Goal: Task Accomplishment & Management: Manage account settings

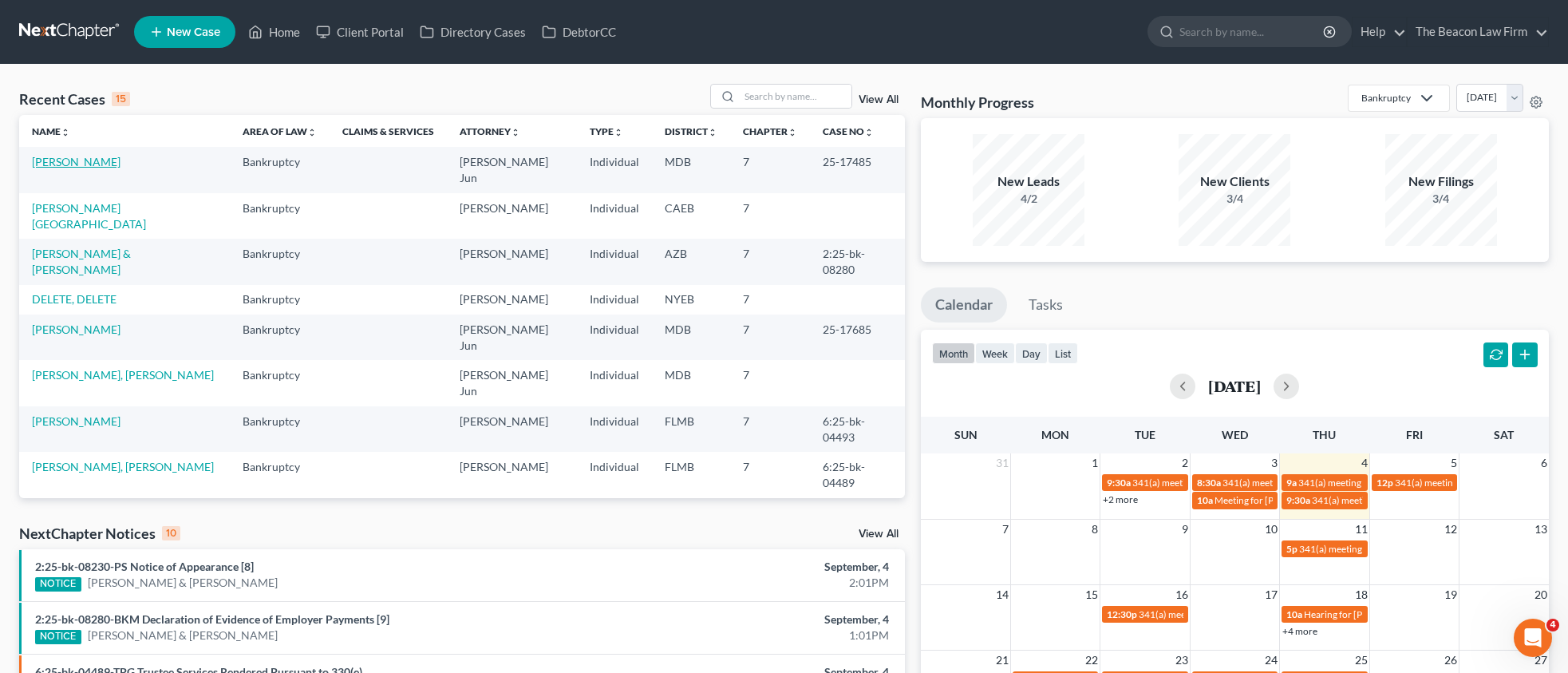
click at [77, 166] on link "[PERSON_NAME]" at bounding box center [76, 161] width 88 height 13
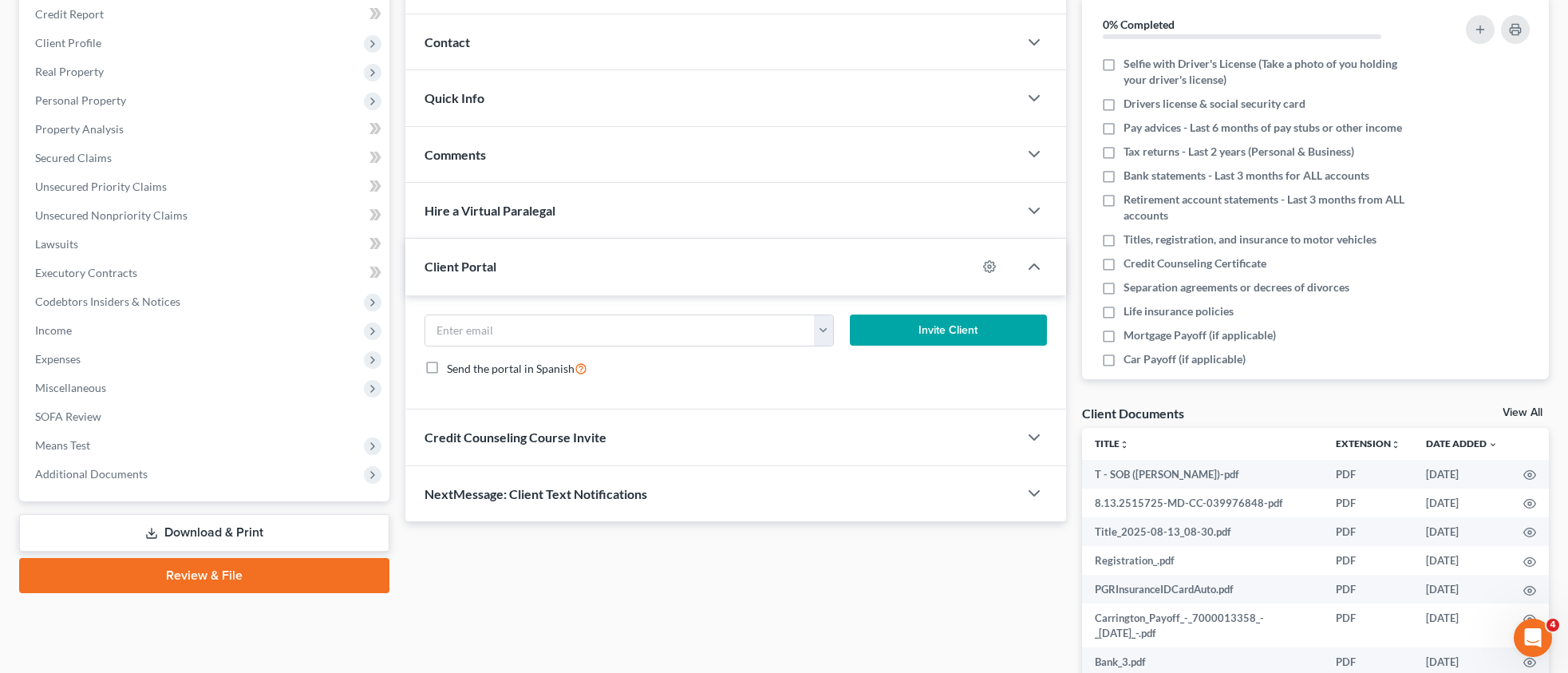
scroll to position [354, 0]
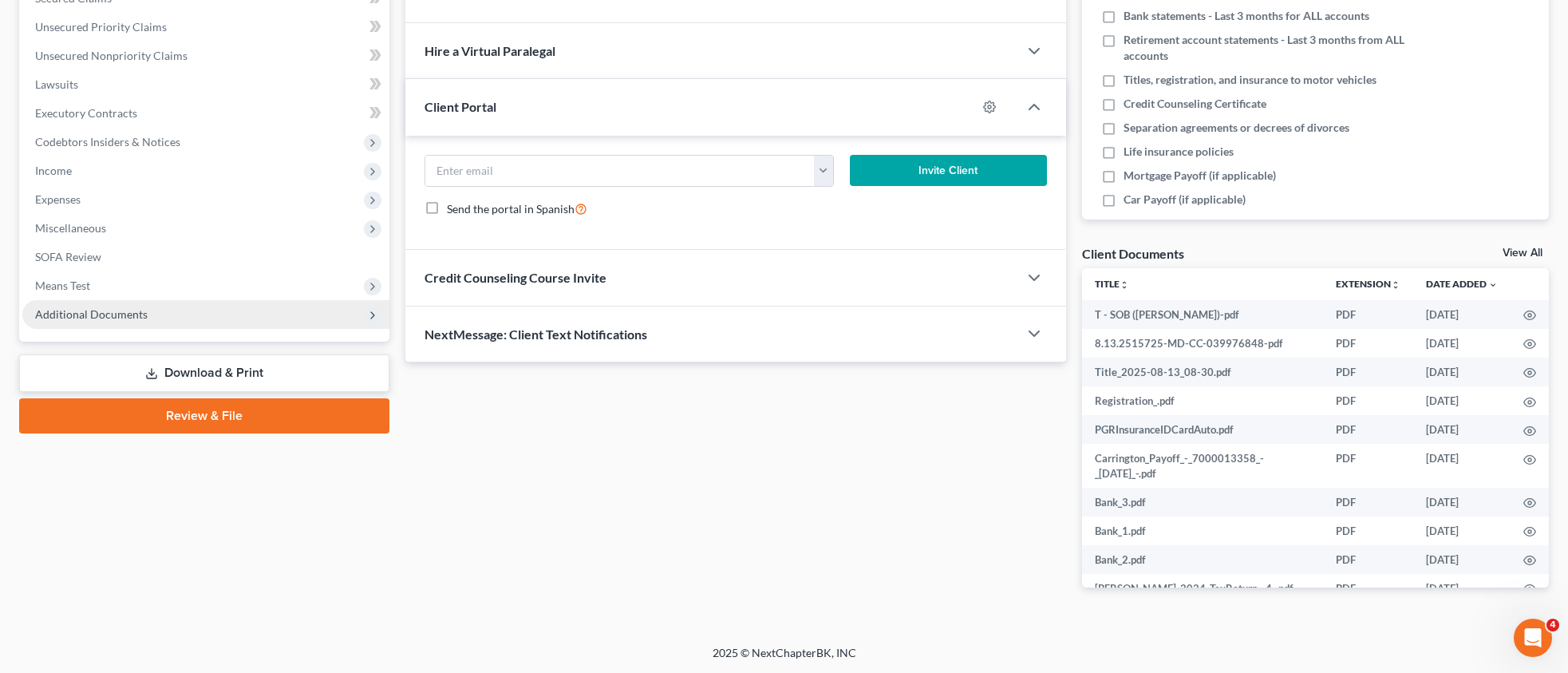
click at [134, 315] on span "Additional Documents" at bounding box center [91, 314] width 112 height 13
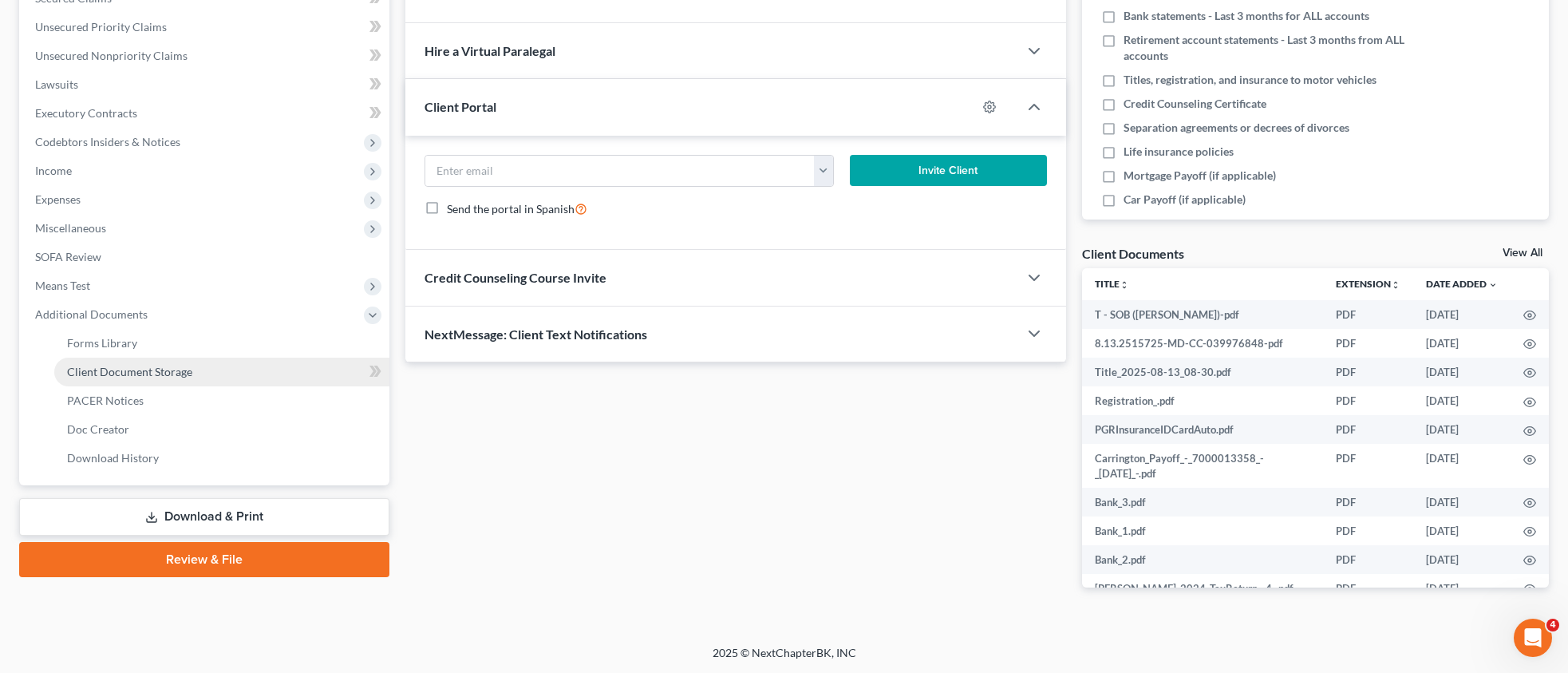
click at [145, 373] on span "Client Document Storage" at bounding box center [130, 372] width 126 height 13
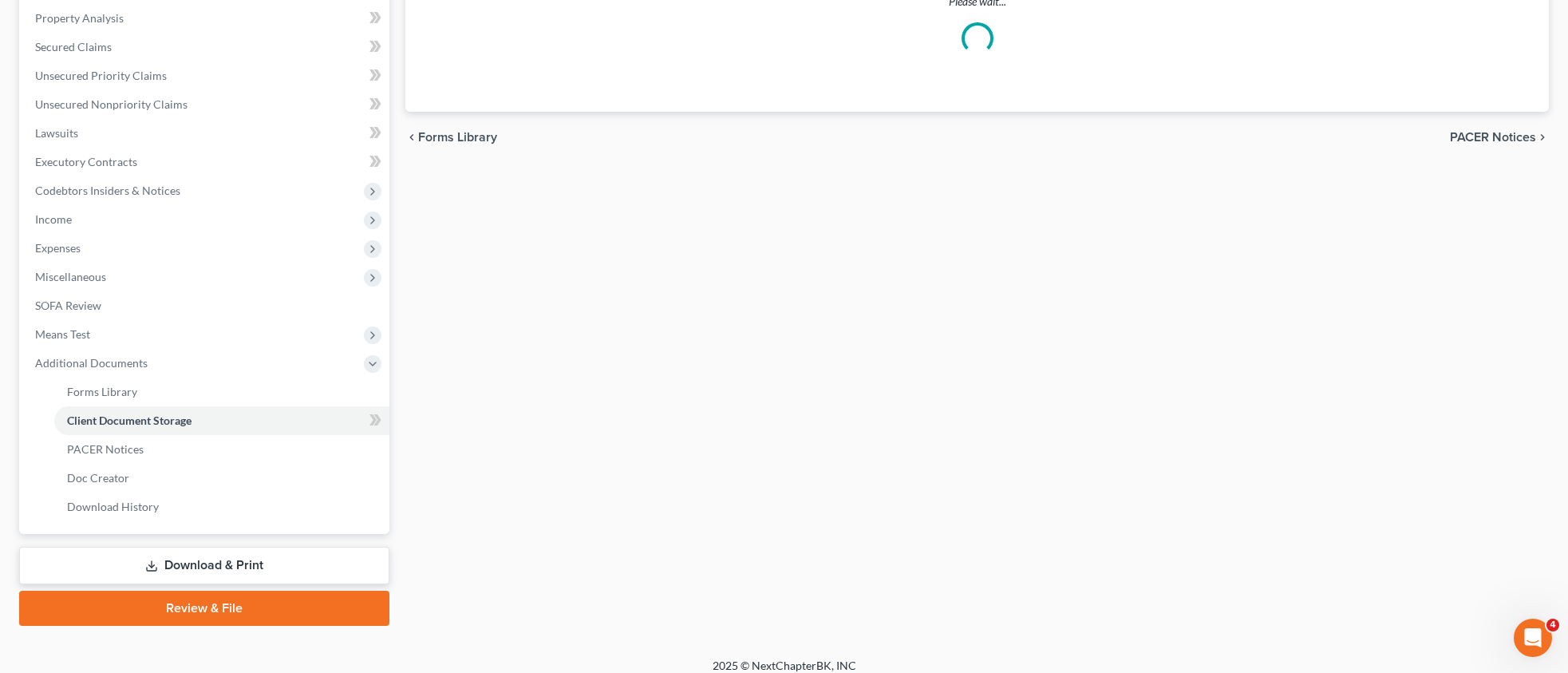
scroll to position [9, 0]
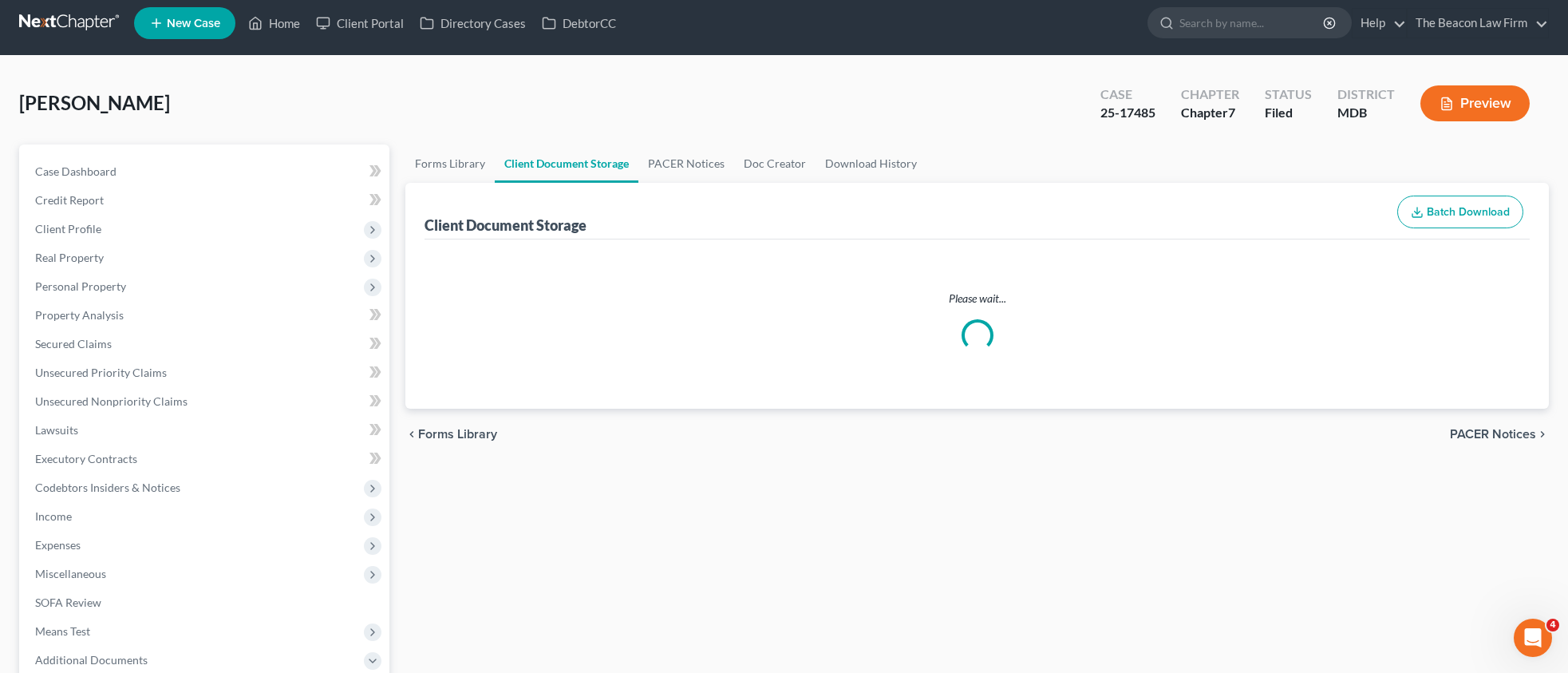
select select "14"
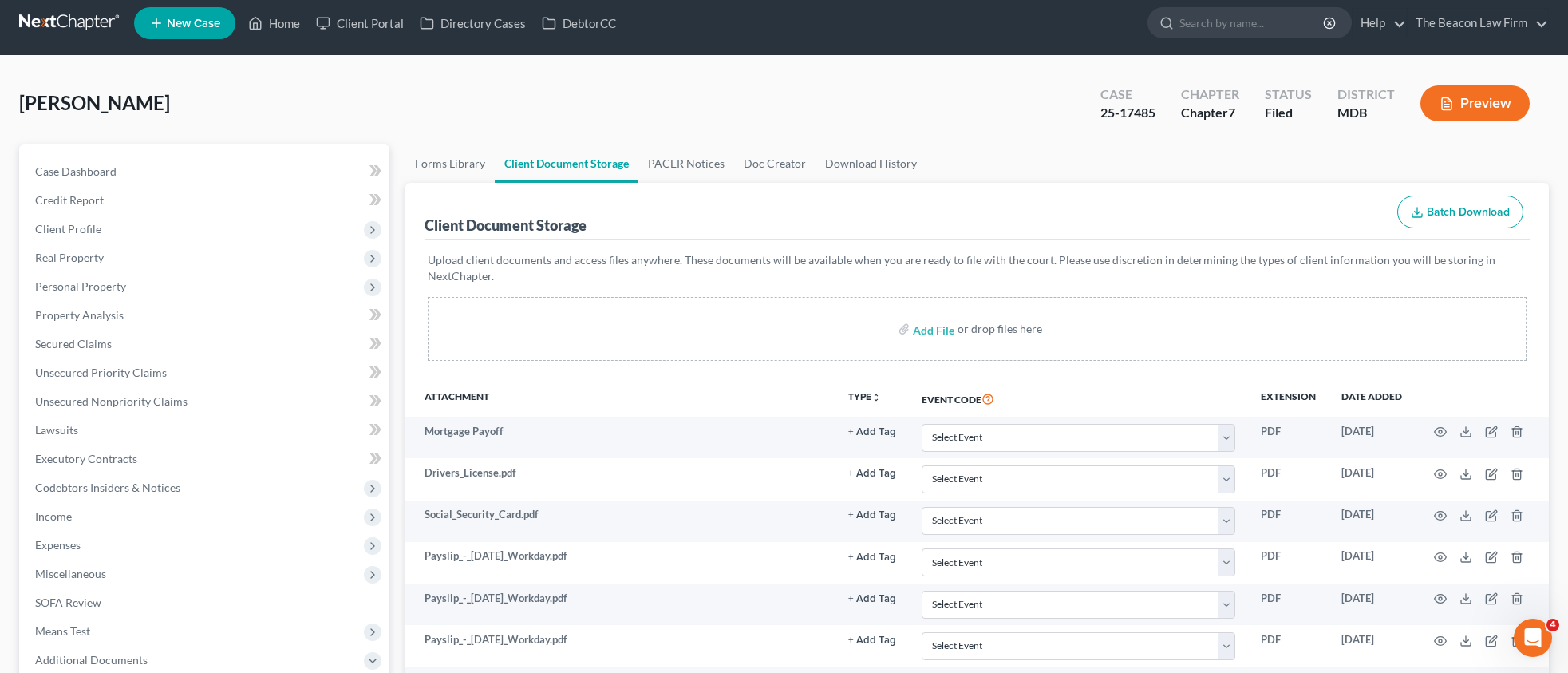
scroll to position [0, 0]
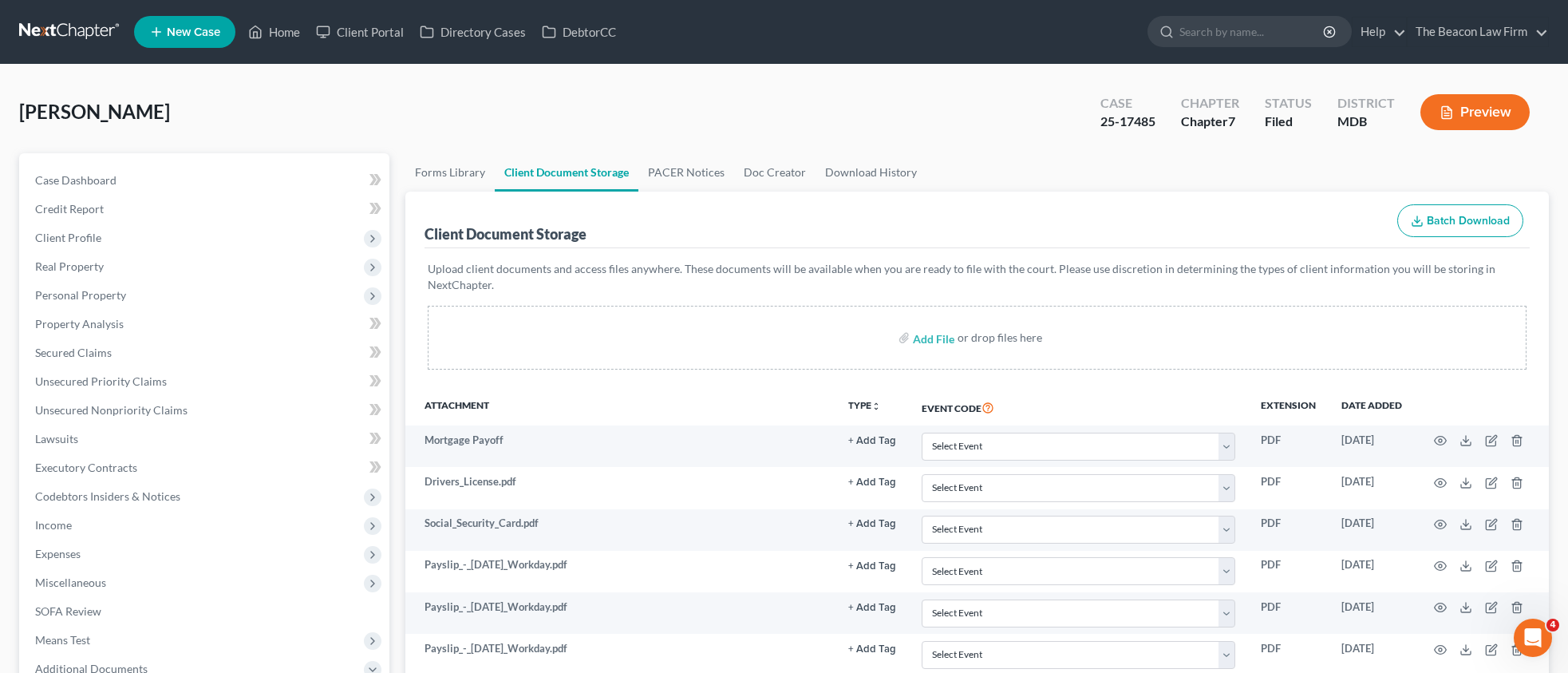
select select "14"
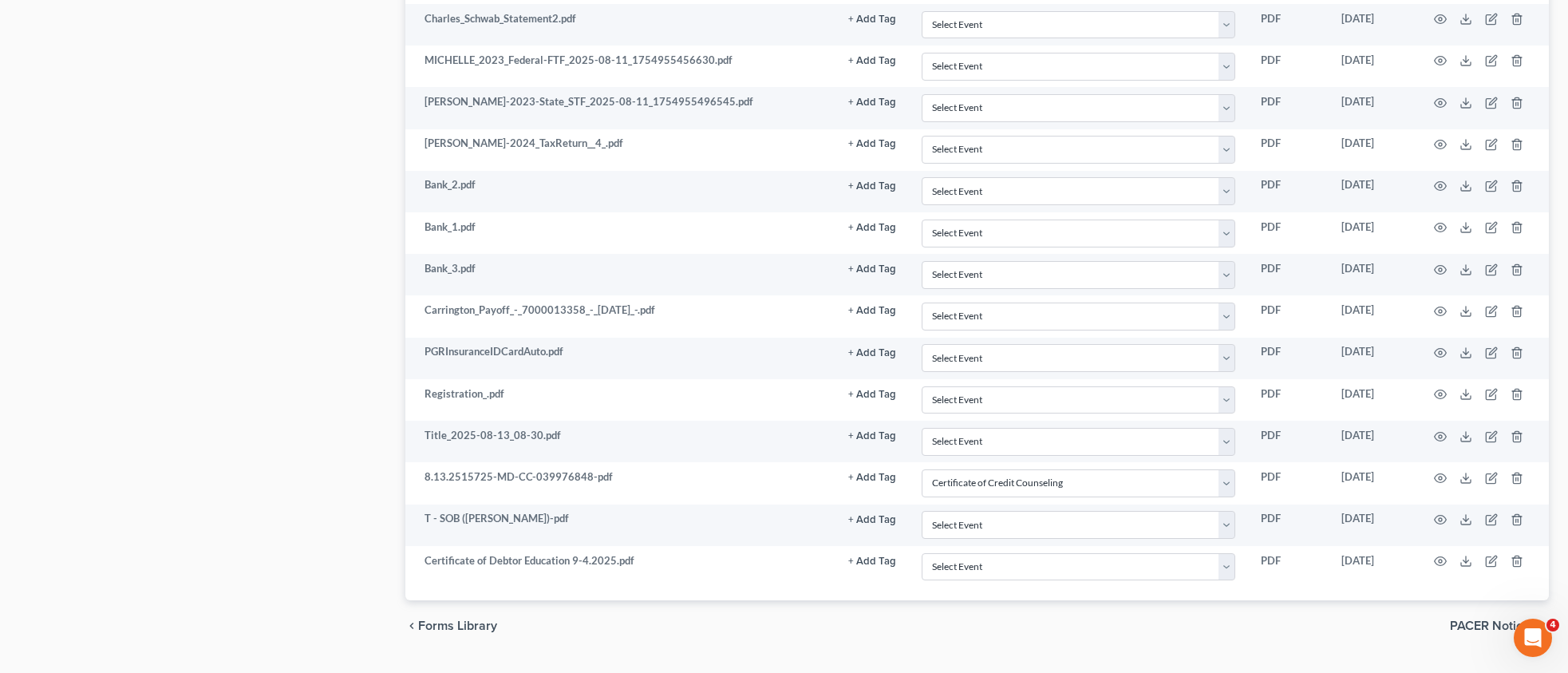
scroll to position [1127, 0]
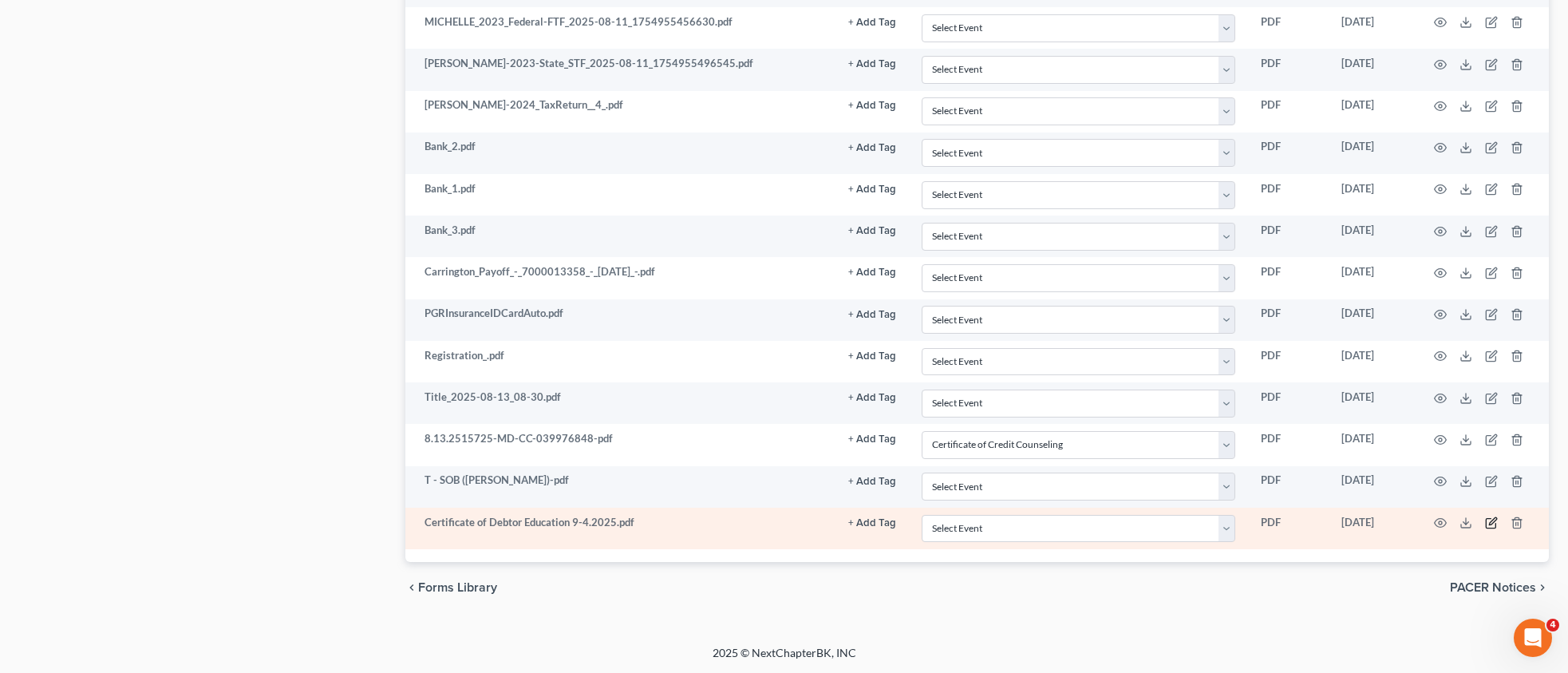
click at [1496, 522] on icon "button" at bounding box center [1491, 522] width 12 height 12
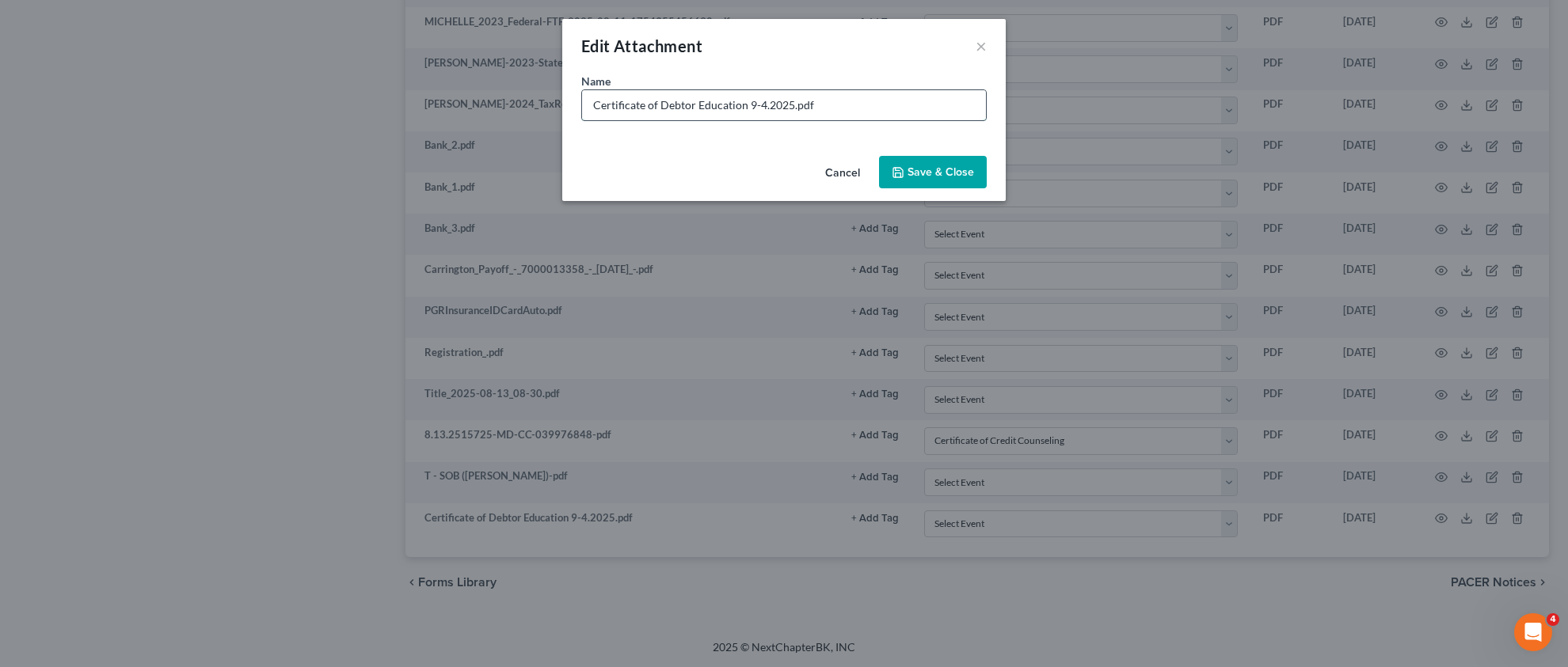
click at [758, 108] on input "Certificate of Debtor Education 9-4.2025.pdf" at bounding box center [784, 106] width 404 height 30
type input "Certificate of Debtor Education [DATE].pdf"
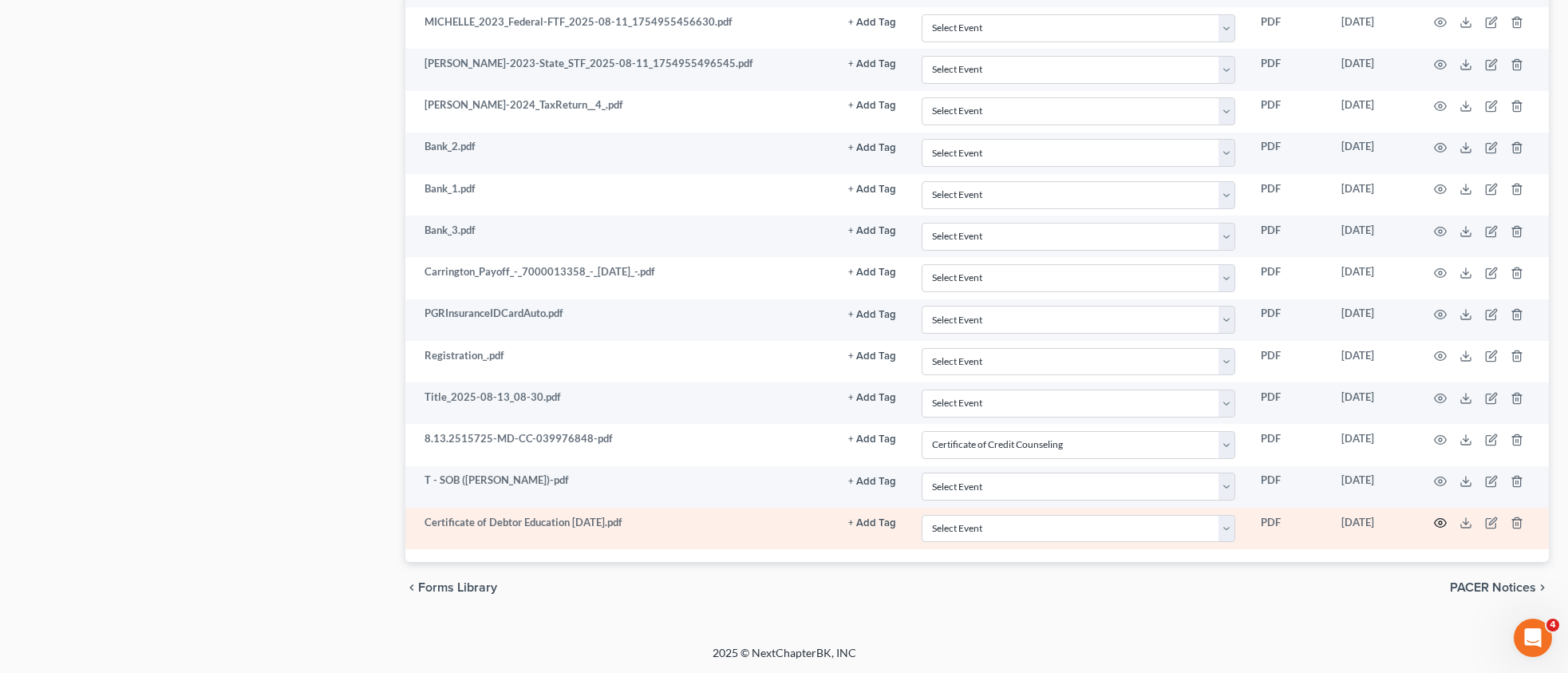
click at [1443, 519] on icon "button" at bounding box center [1440, 522] width 12 height 12
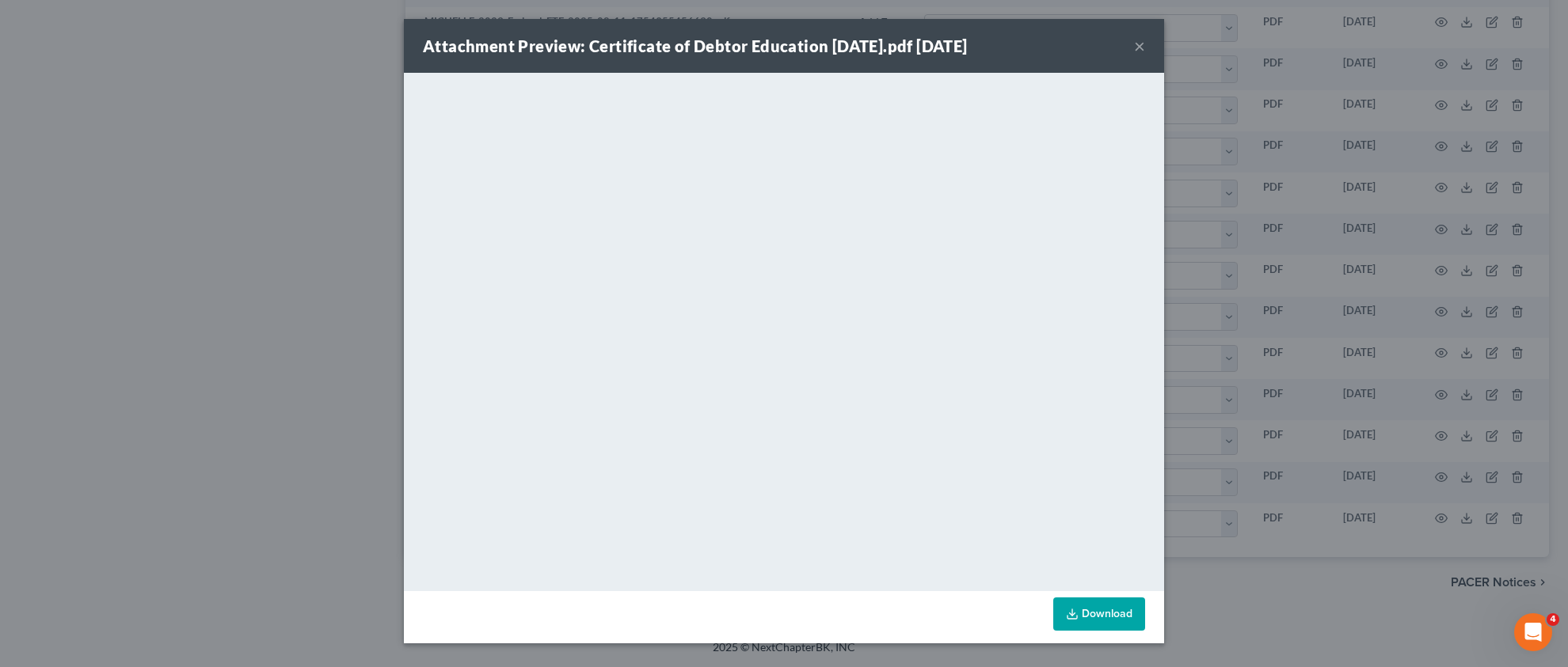
click at [1140, 46] on button "×" at bounding box center [1140, 46] width 11 height 19
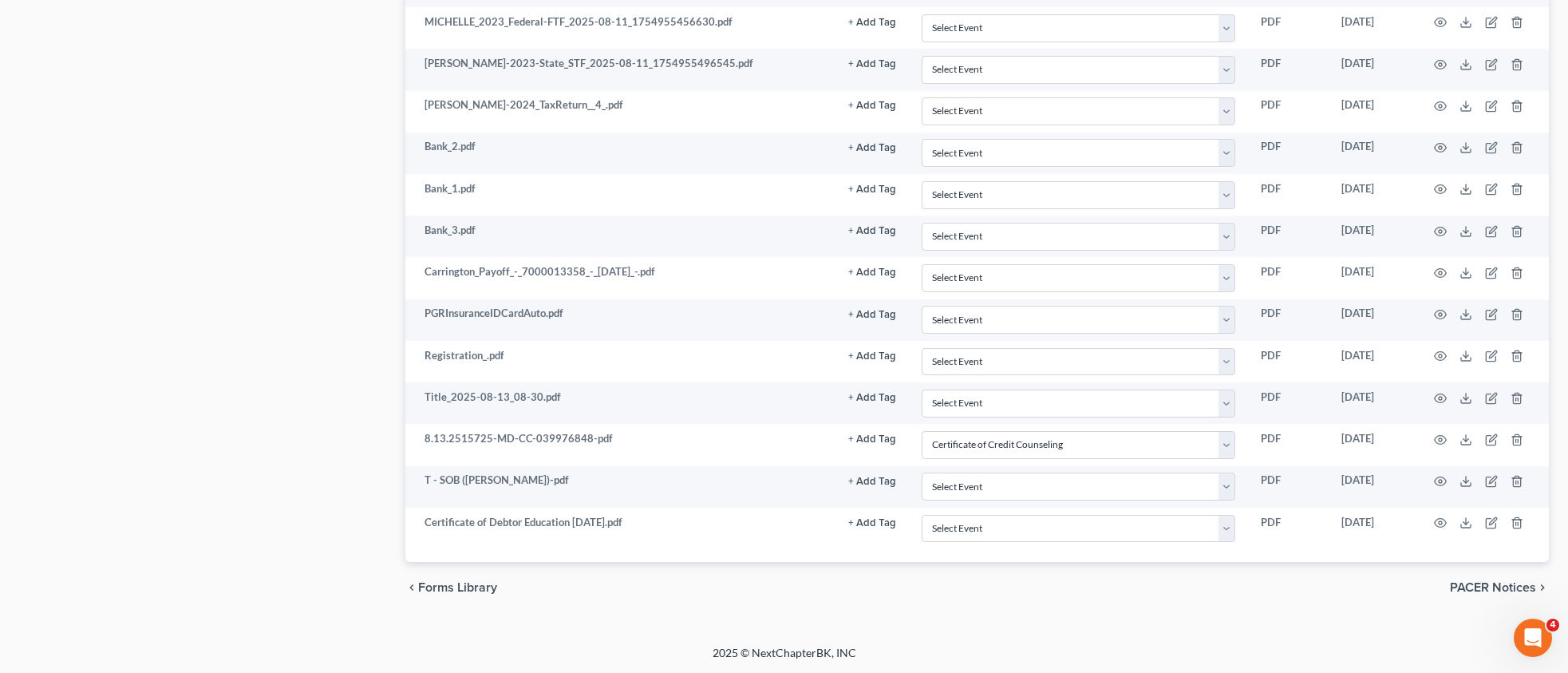
scroll to position [0, 0]
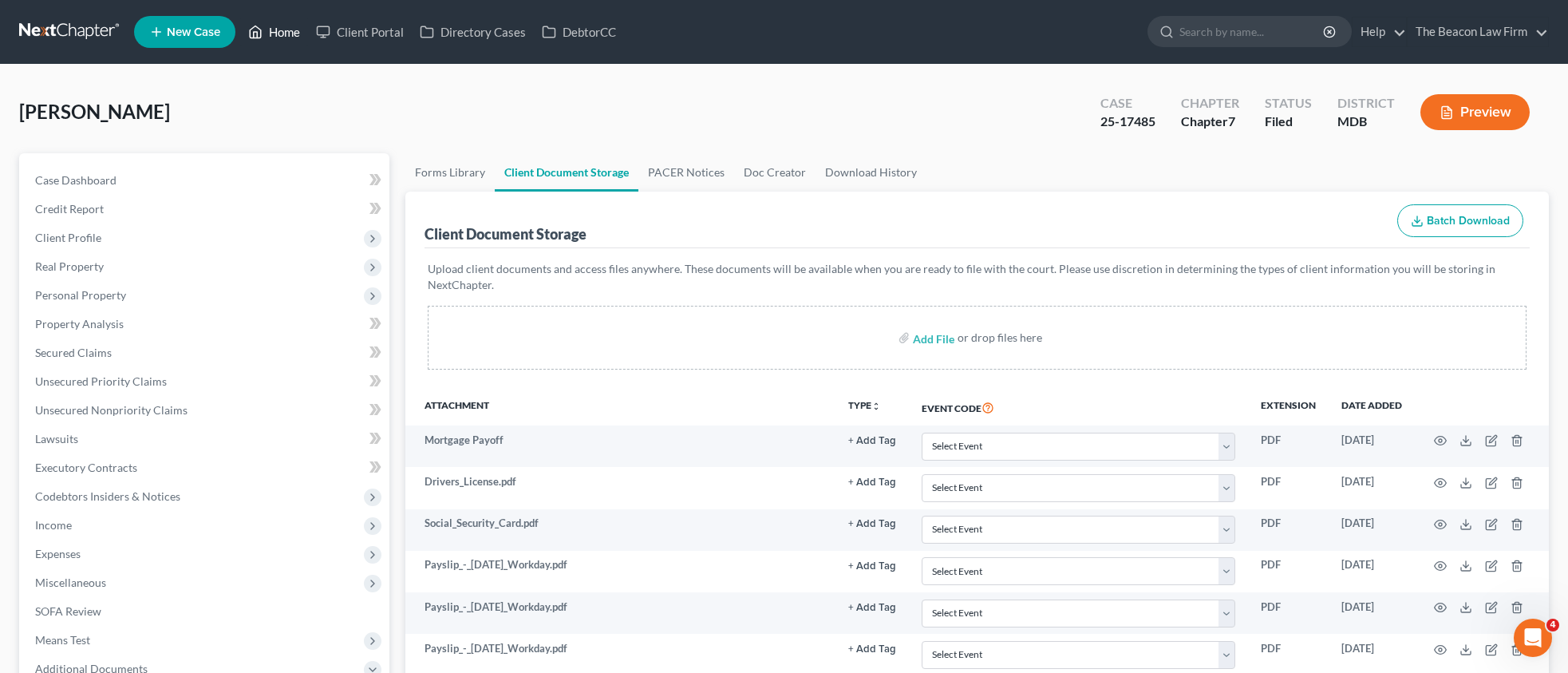
click at [288, 36] on link "Home" at bounding box center [273, 32] width 68 height 29
